Goal: Information Seeking & Learning: Find contact information

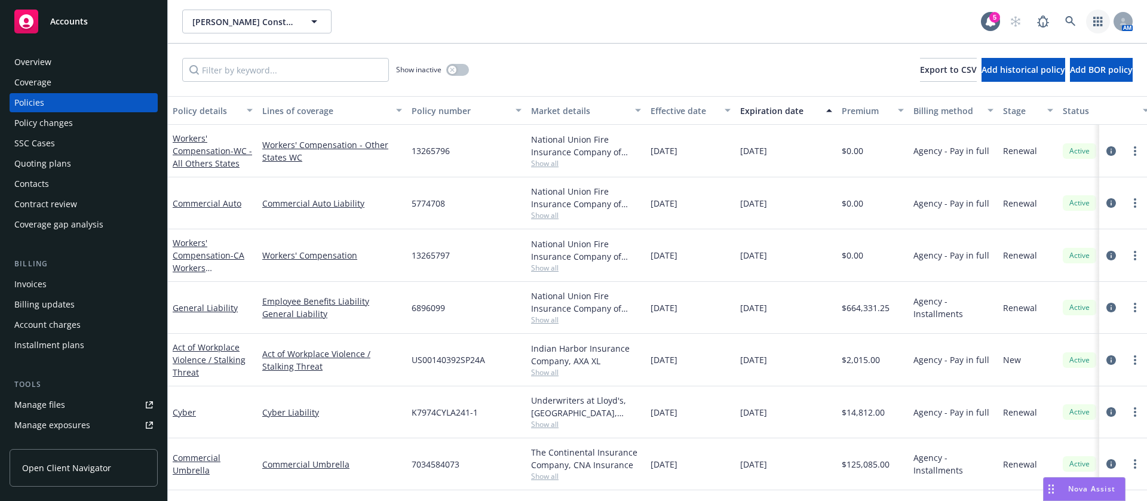
click at [1098, 27] on link "button" at bounding box center [1098, 22] width 24 height 24
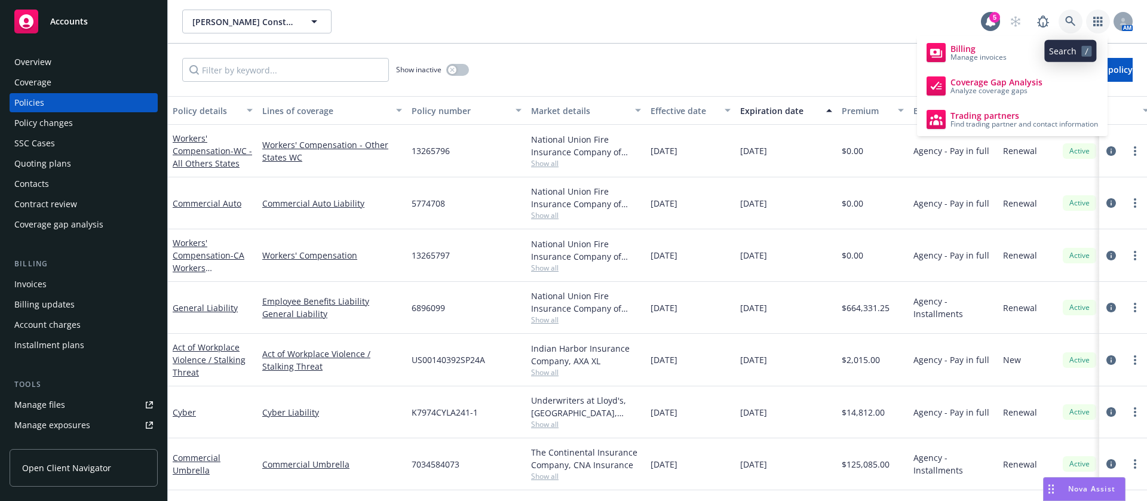
click at [1074, 24] on icon at bounding box center [1070, 21] width 10 height 10
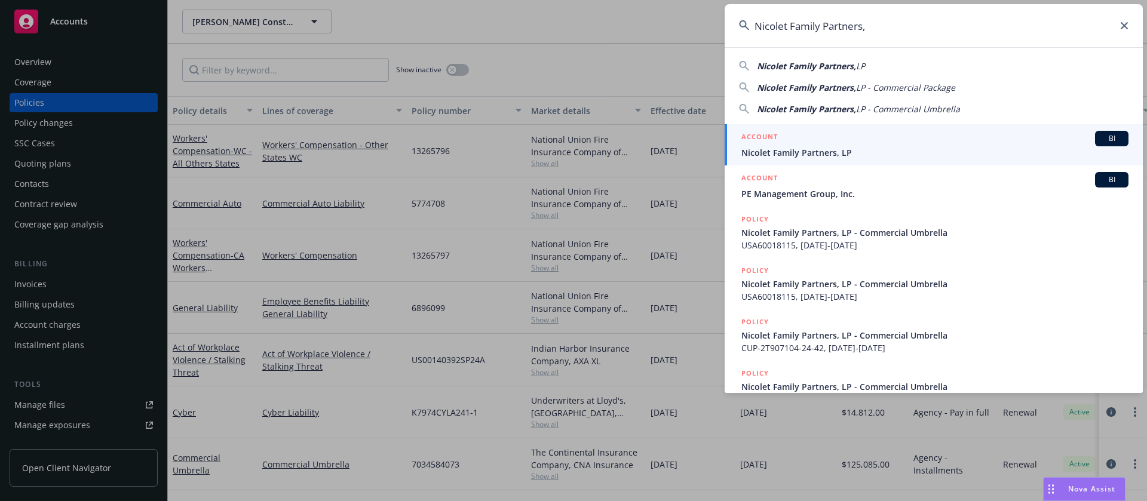
type input "Nicolet Family Partners,"
click at [856, 157] on span "Nicolet Family Partners, LP" at bounding box center [934, 152] width 387 height 13
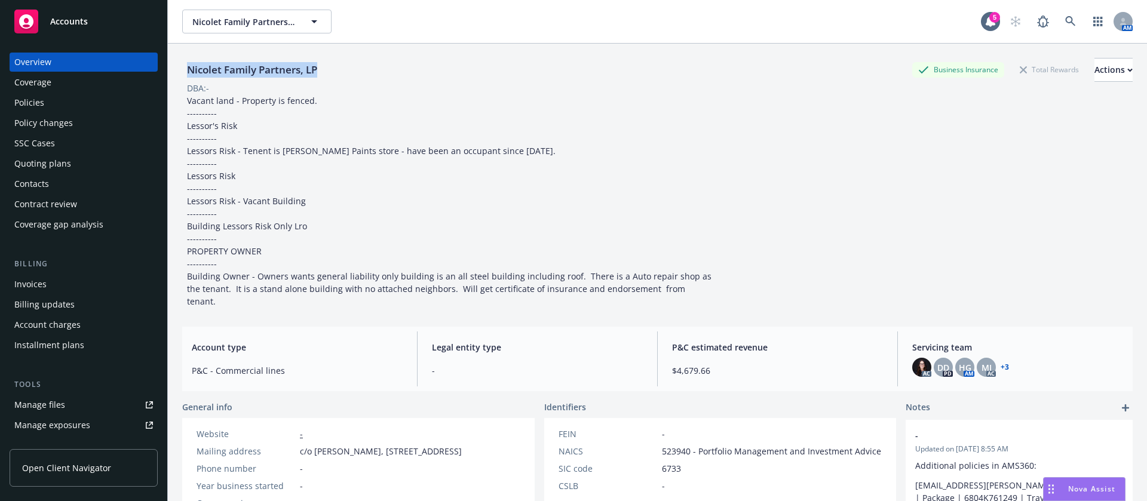
drag, startPoint x: 341, startPoint y: 69, endPoint x: 171, endPoint y: 65, distance: 169.7
click at [171, 65] on div "Nicolet Family Partners, LP Business Insurance Total Rewards Actions DBA: - Vac…" at bounding box center [657, 294] width 979 height 501
copy div "Nicolet Family Partners, LP"
click at [1065, 21] on icon at bounding box center [1070, 21] width 11 height 11
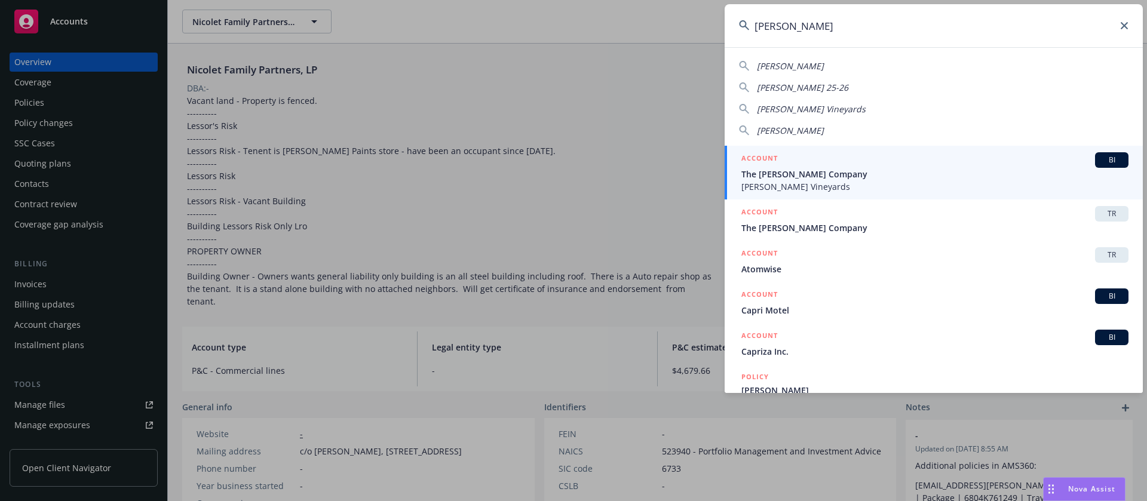
type input "capra"
click at [902, 173] on span "The [PERSON_NAME] Company" at bounding box center [934, 174] width 387 height 13
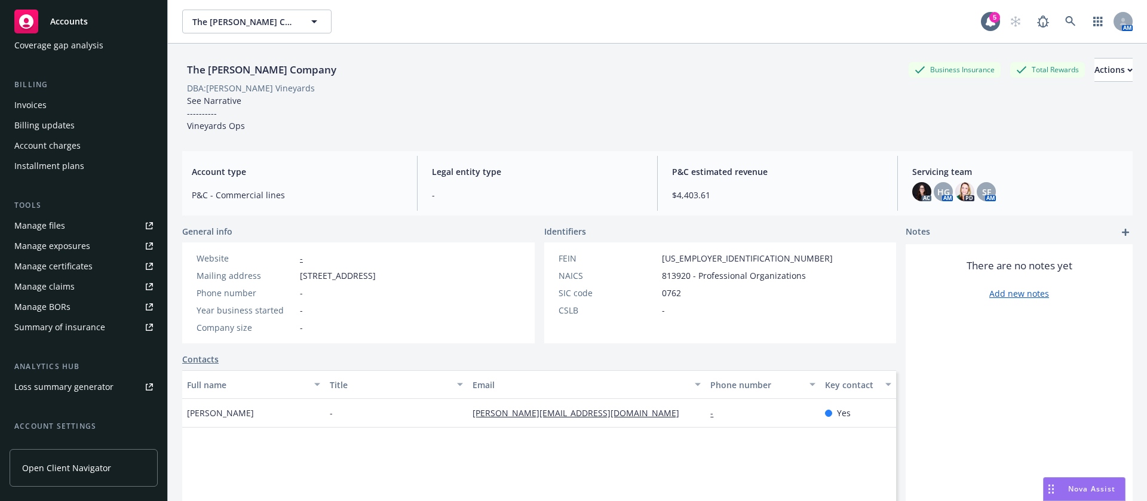
scroll to position [277, 0]
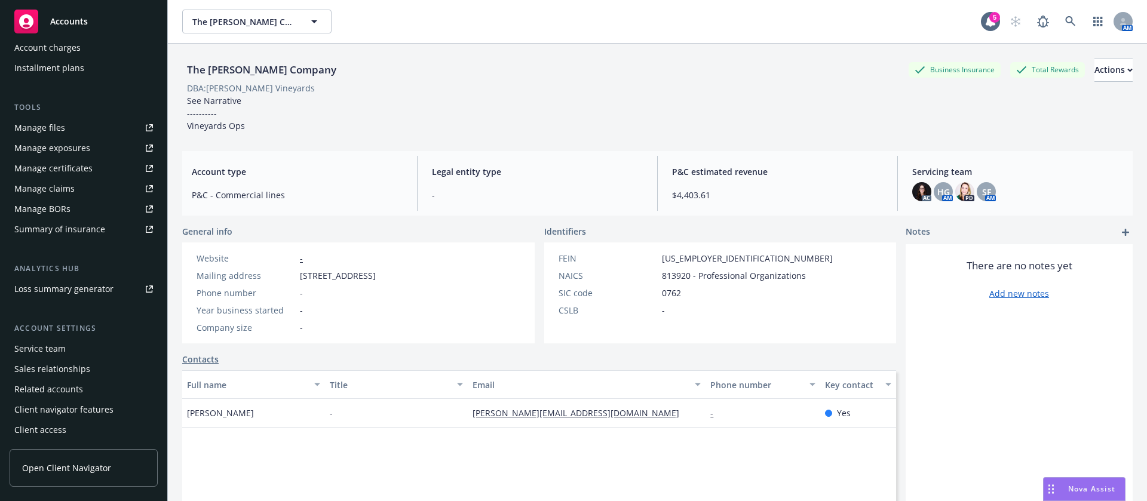
click at [69, 127] on link "Manage files" at bounding box center [84, 127] width 148 height 19
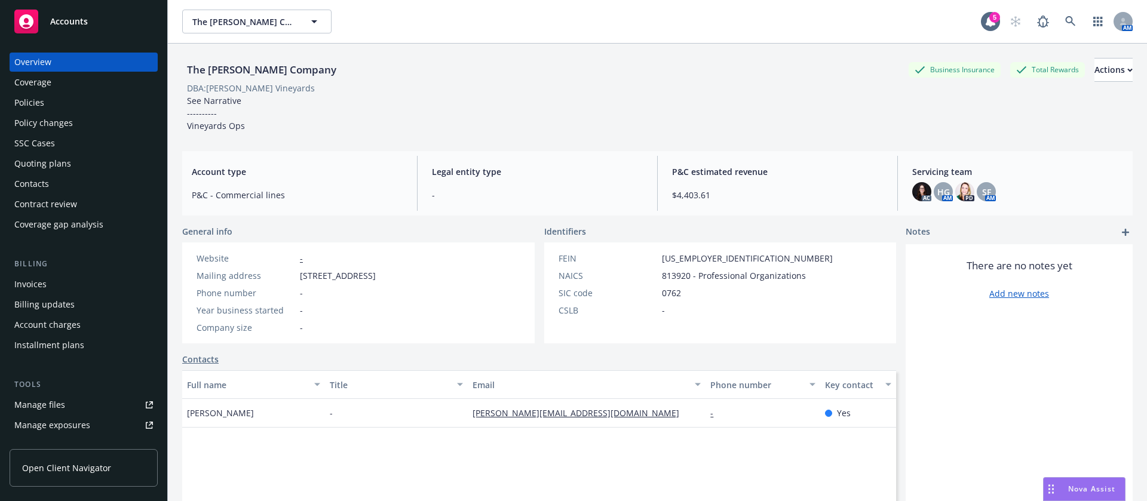
scroll to position [269, 0]
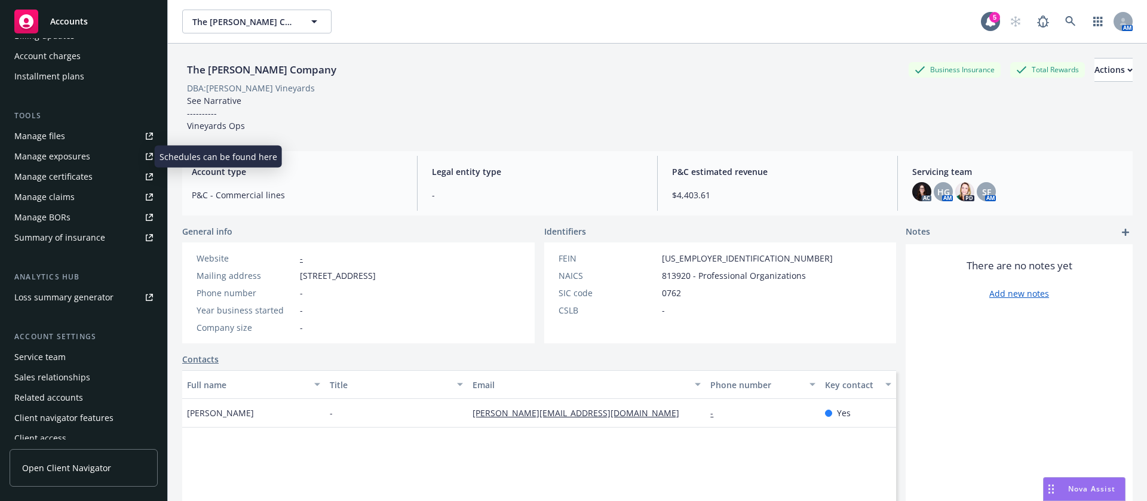
click at [76, 151] on div "Manage exposures" at bounding box center [52, 156] width 76 height 19
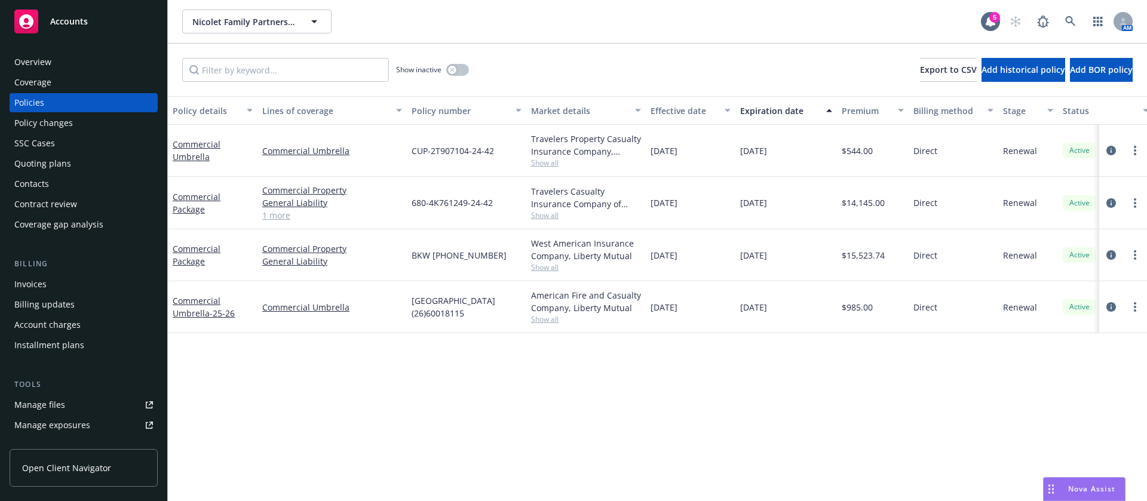
click at [63, 176] on div "Contacts" at bounding box center [83, 183] width 139 height 19
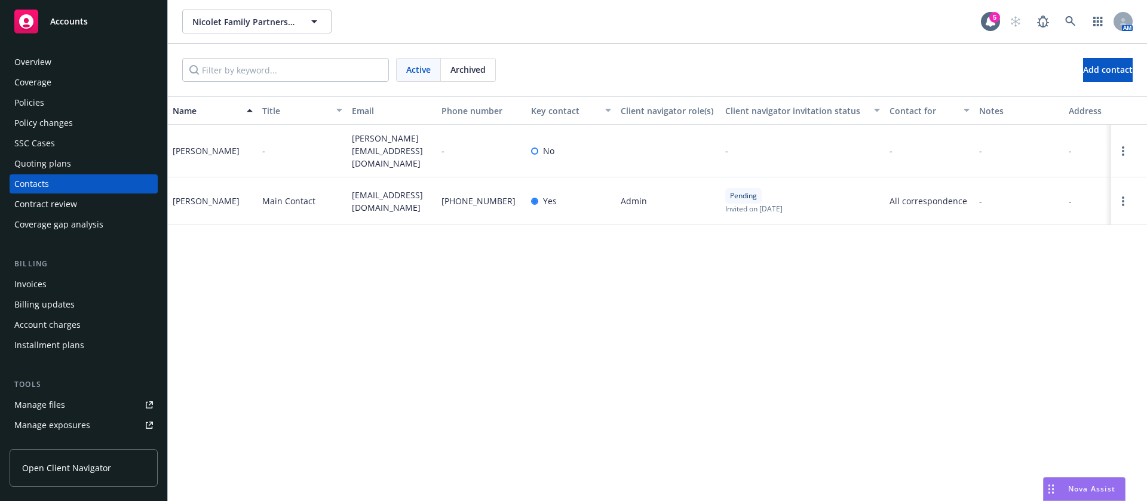
click at [401, 192] on span "[EMAIL_ADDRESS][DOMAIN_NAME]" at bounding box center [392, 201] width 80 height 25
click at [401, 192] on span "we.nicolet@comcast.net" at bounding box center [392, 201] width 80 height 25
copy span "we.nicolet@comcast.net"
click at [208, 195] on div "William Nicolet" at bounding box center [206, 201] width 67 height 13
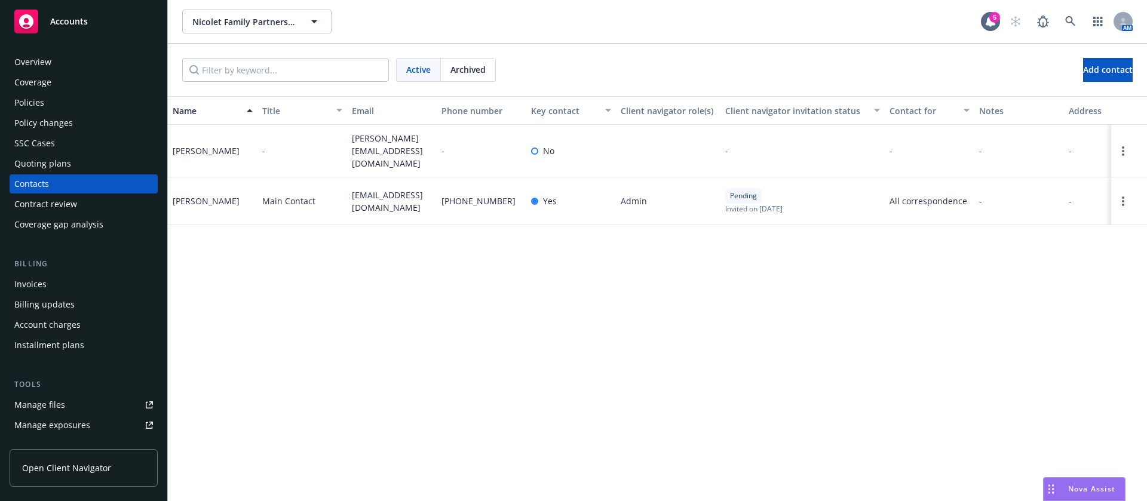
click at [209, 195] on div "William Nicolet" at bounding box center [206, 201] width 67 height 13
copy div "William Nicolet"
click at [381, 145] on span "dooley@difs2.com" at bounding box center [392, 151] width 80 height 38
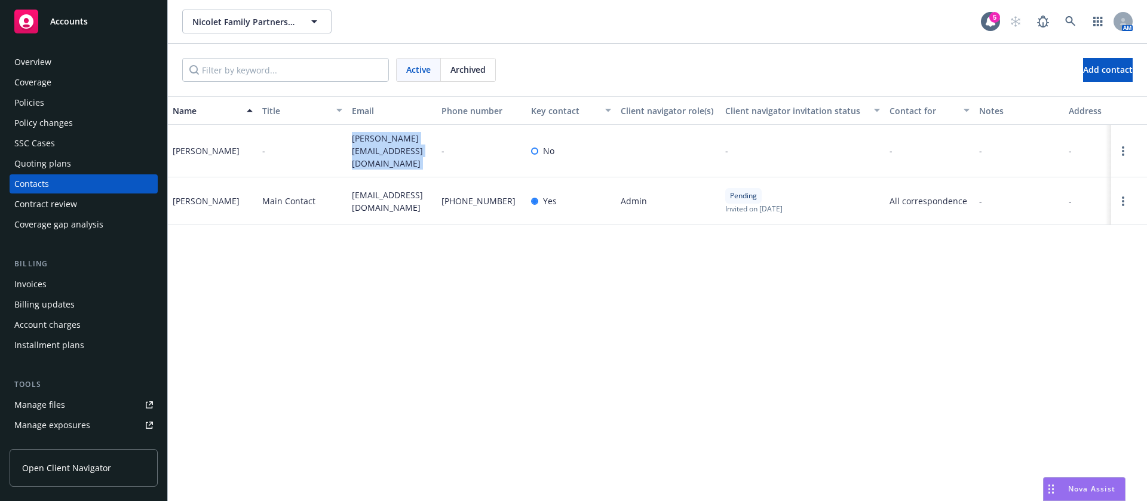
click at [381, 145] on span "dooley@difs2.com" at bounding box center [392, 151] width 80 height 38
copy span "dooley@difs2.com"
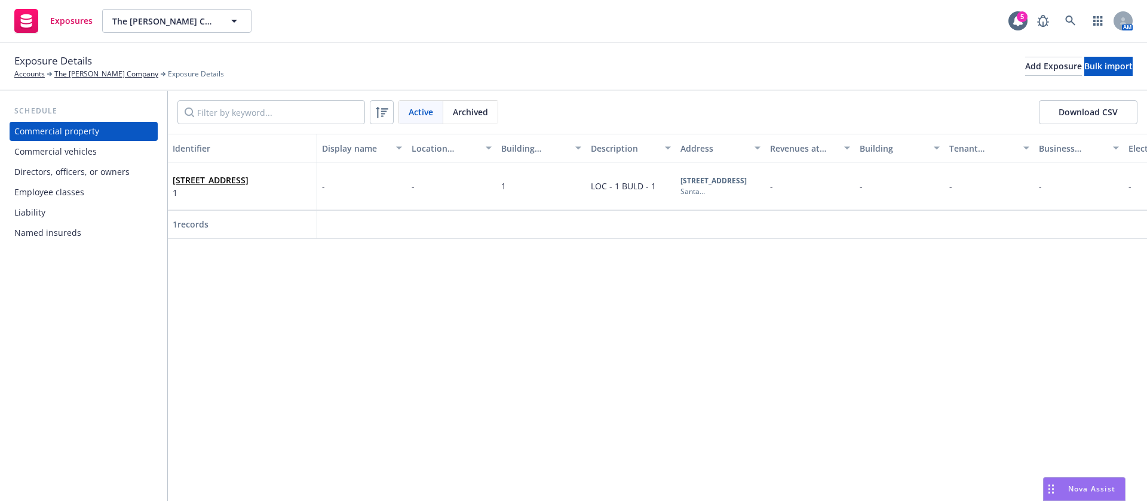
click at [71, 229] on div "Named insureds" at bounding box center [47, 232] width 67 height 19
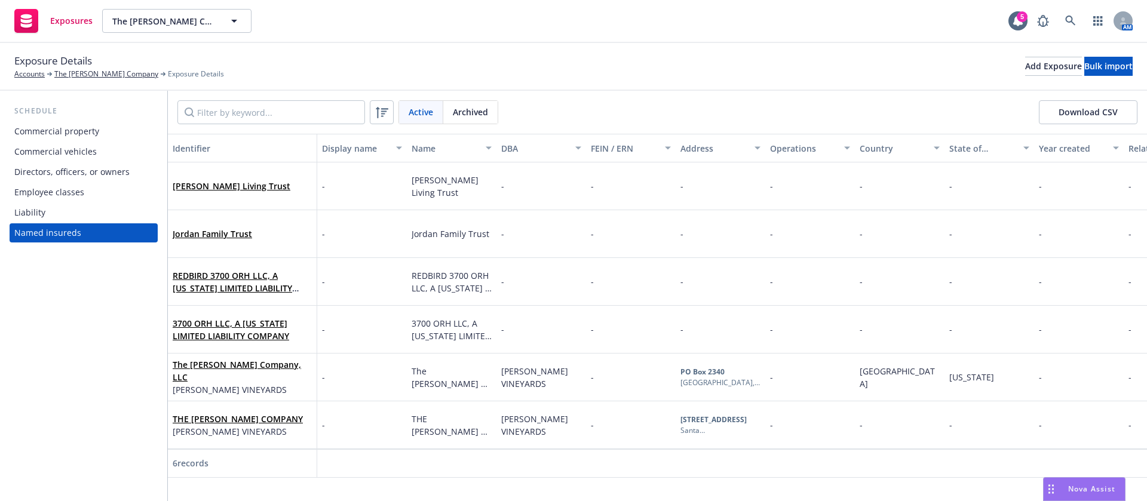
click at [24, 213] on div "Liability" at bounding box center [29, 212] width 31 height 19
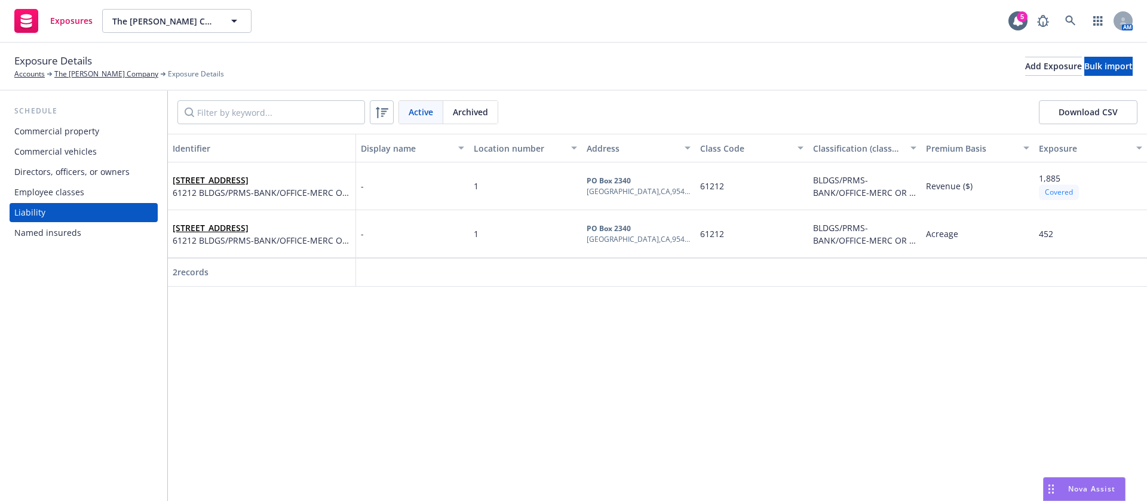
click at [32, 195] on div "Employee classes" at bounding box center [49, 192] width 70 height 19
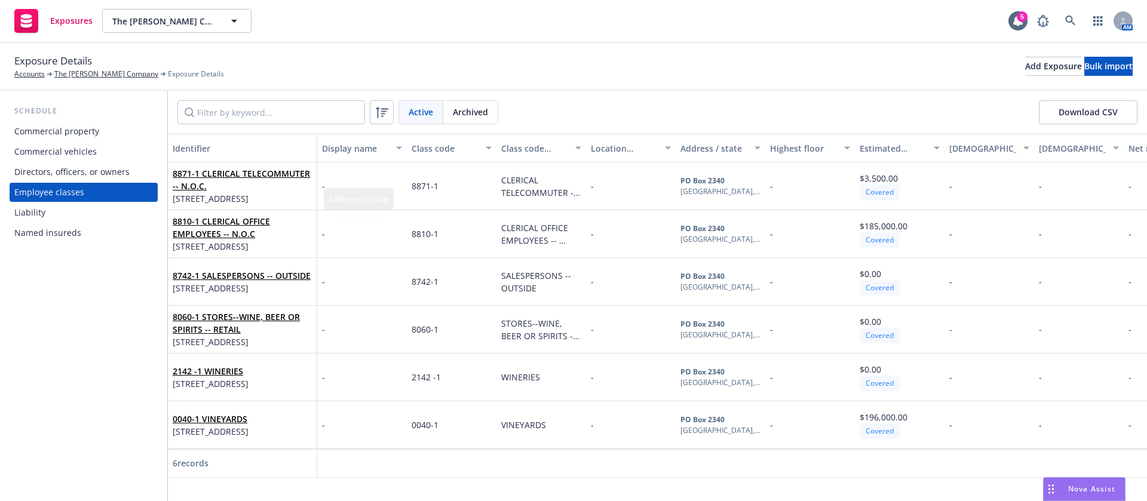
click at [118, 177] on div "Directors, officers, or owners" at bounding box center [71, 171] width 115 height 19
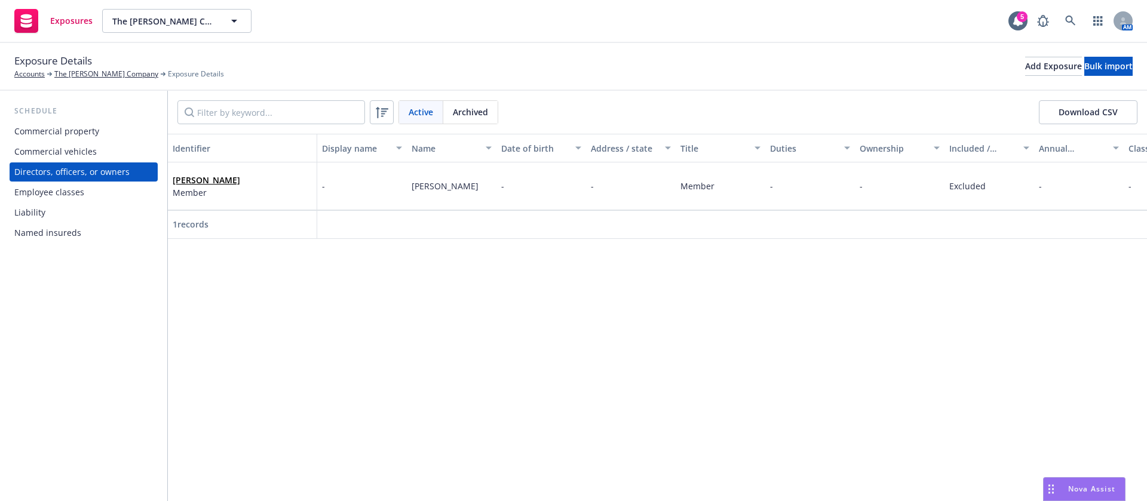
click at [69, 150] on div "Commercial vehicles" at bounding box center [55, 151] width 82 height 19
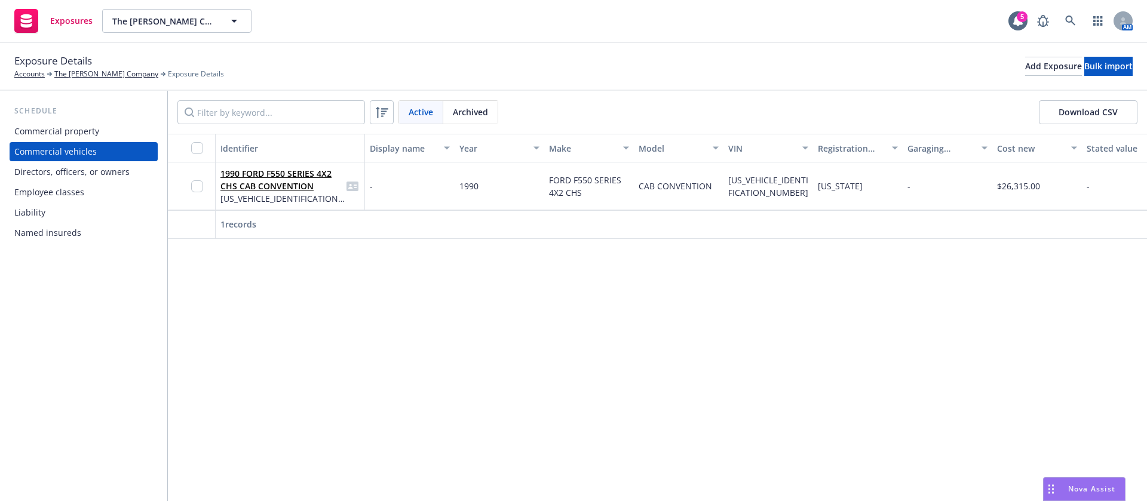
click at [63, 121] on div "Schedule Commercial property Commercial vehicles Directors, officers, or owners…" at bounding box center [84, 173] width 148 height 137
click at [63, 131] on div "Commercial property" at bounding box center [56, 131] width 85 height 19
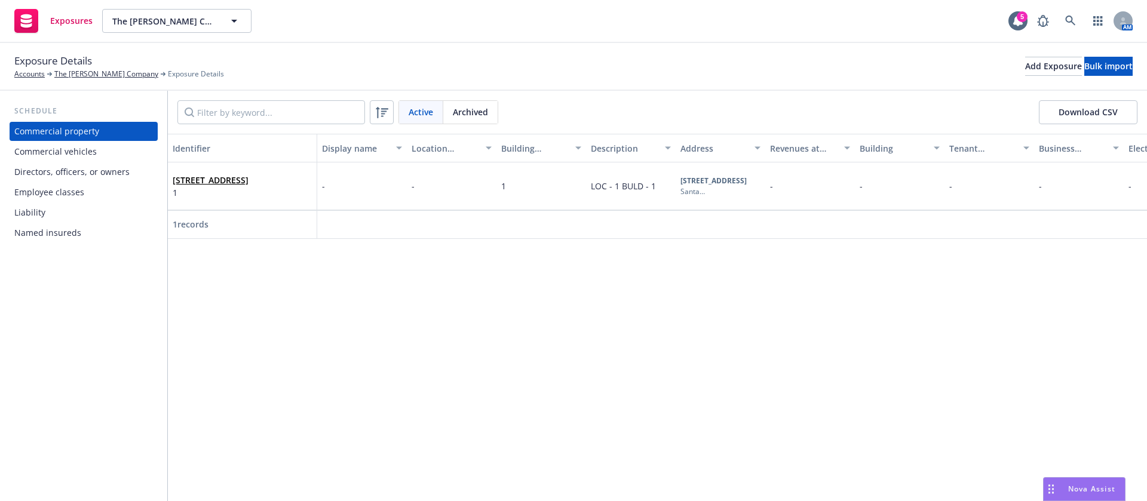
click at [71, 114] on div "Schedule" at bounding box center [84, 111] width 148 height 12
click at [47, 139] on div "Commercial property" at bounding box center [56, 131] width 85 height 19
click at [114, 146] on div "Commercial vehicles" at bounding box center [83, 151] width 139 height 19
